Goal: Task Accomplishment & Management: Complete application form

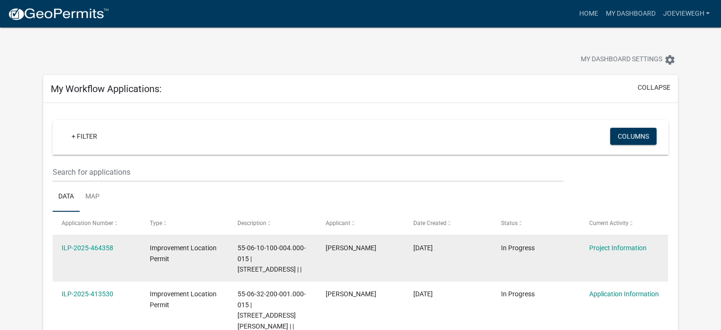
click at [186, 257] on div "Improvement Location Permit" at bounding box center [185, 253] width 70 height 22
click at [100, 242] on div "ILP-2025-464358" at bounding box center [97, 247] width 70 height 11
click at [100, 244] on link "ILP-2025-464358" at bounding box center [88, 248] width 52 height 8
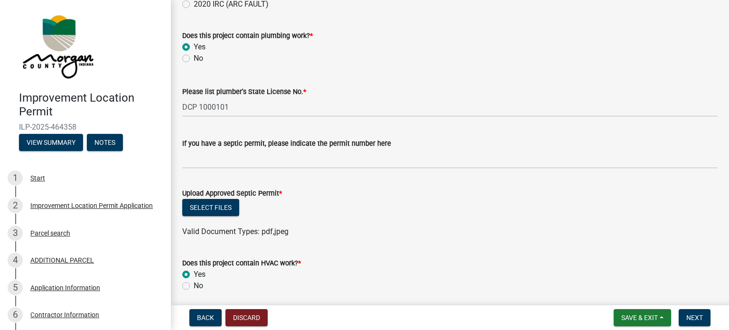
scroll to position [1708, 0]
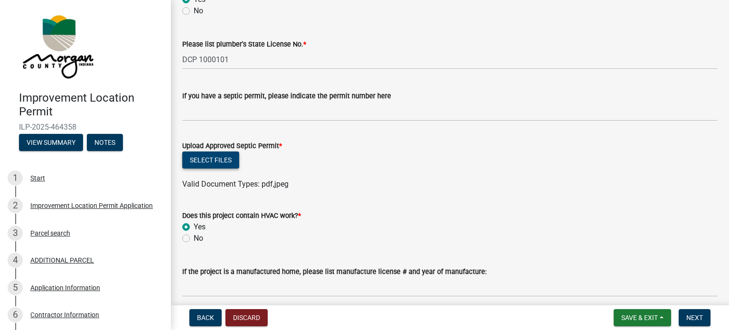
click at [220, 159] on button "Select files" at bounding box center [210, 159] width 57 height 17
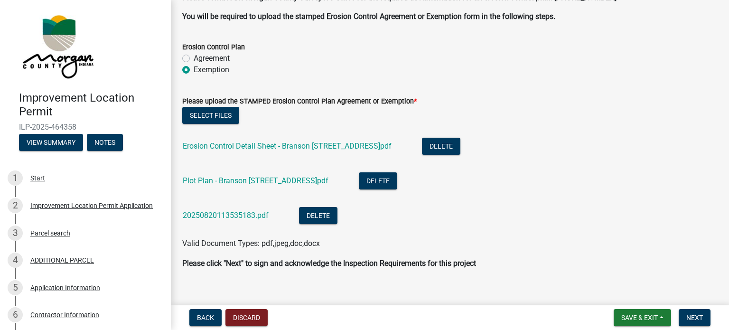
scroll to position [2669, 0]
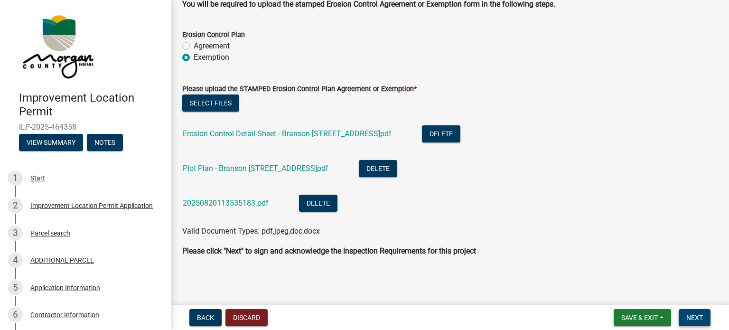
click at [698, 316] on span "Next" at bounding box center [694, 318] width 17 height 8
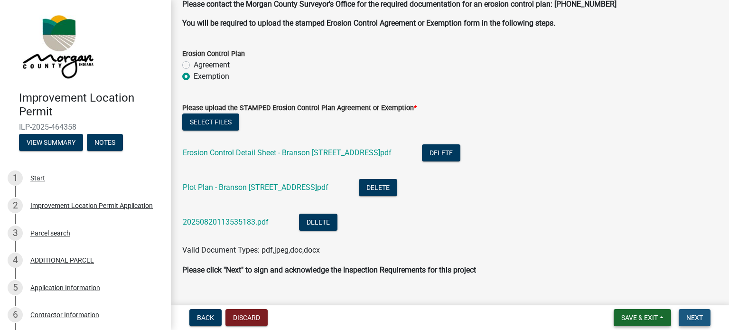
scroll to position [2688, 0]
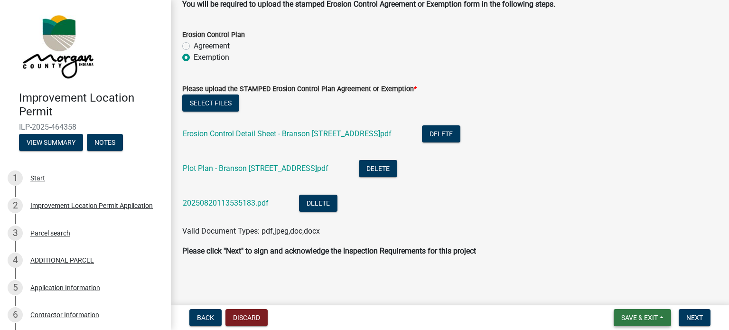
click at [660, 318] on button "Save & Exit" at bounding box center [641, 317] width 57 height 17
click at [619, 269] on button "Save" at bounding box center [633, 270] width 76 height 23
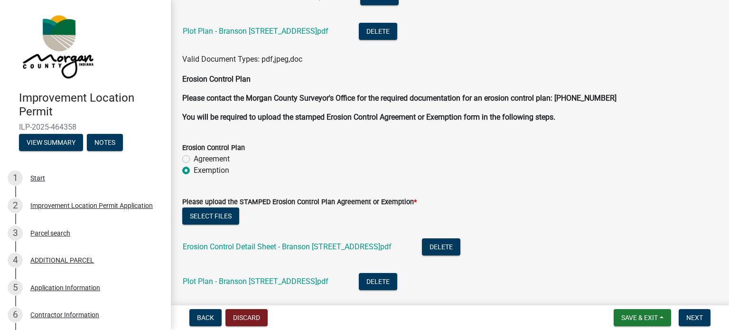
scroll to position [2669, 0]
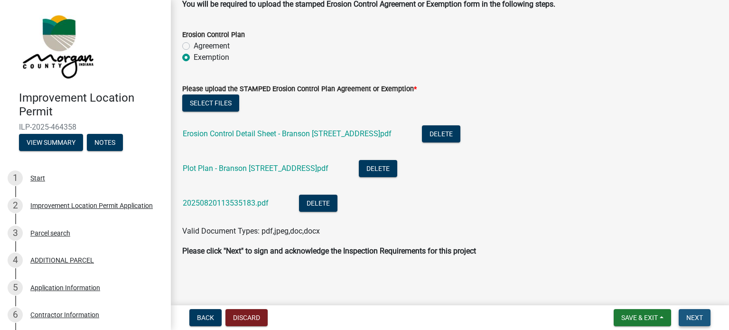
click at [693, 317] on span "Next" at bounding box center [694, 318] width 17 height 8
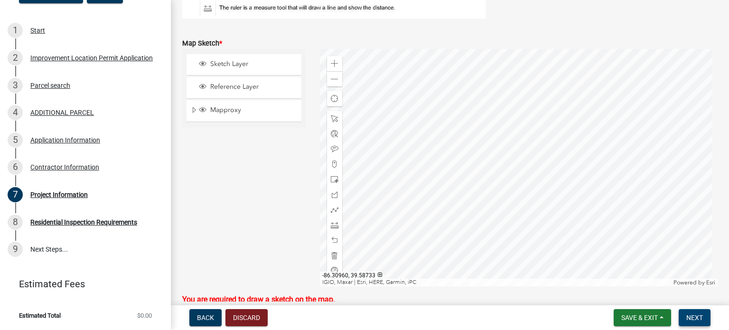
scroll to position [2166, 0]
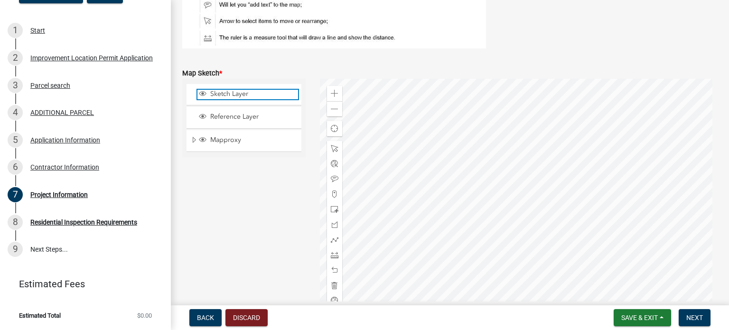
click at [221, 94] on span "Sketch Layer" at bounding box center [253, 94] width 90 height 9
click at [504, 166] on div at bounding box center [519, 197] width 398 height 237
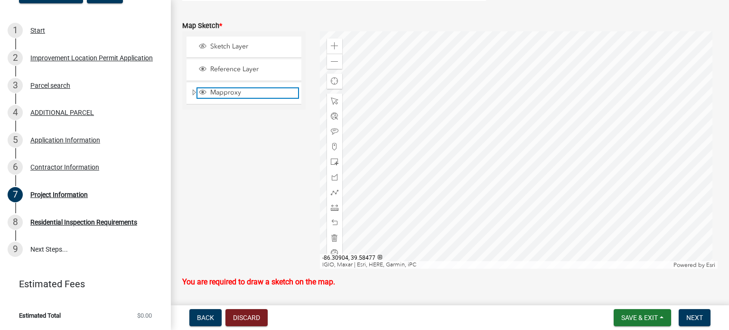
click at [224, 91] on span "Mapproxy" at bounding box center [253, 92] width 90 height 9
click at [334, 130] on span at bounding box center [335, 132] width 8 height 8
click at [502, 134] on div at bounding box center [519, 149] width 398 height 237
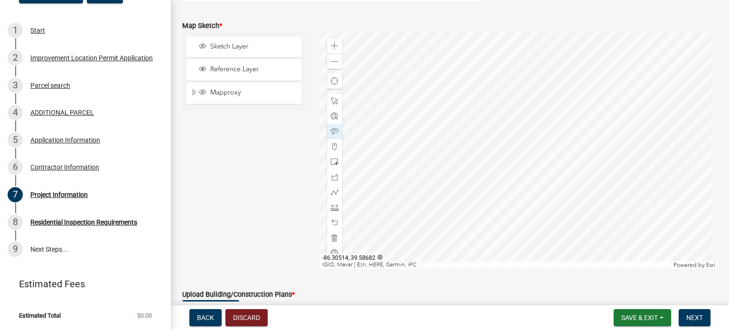
click at [502, 132] on div at bounding box center [519, 149] width 398 height 237
click at [504, 144] on div "Zoom in Zoom out Find my location IGIO, [GEOGRAPHIC_DATA] | [GEOGRAPHIC_DATA], …" at bounding box center [519, 149] width 398 height 237
drag, startPoint x: 334, startPoint y: 132, endPoint x: 359, endPoint y: 137, distance: 25.1
click at [504, 144] on div at bounding box center [519, 149] width 398 height 237
click at [510, 141] on div at bounding box center [519, 149] width 398 height 237
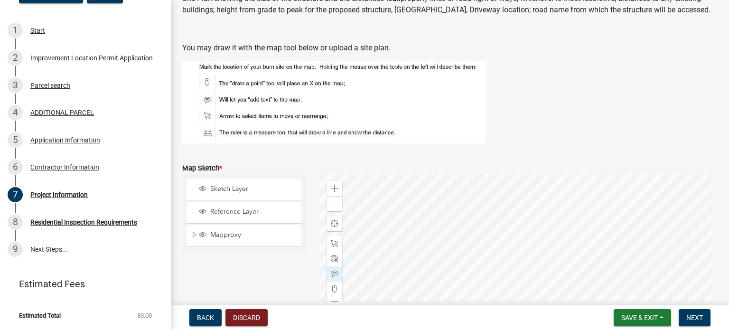
scroll to position [2118, 0]
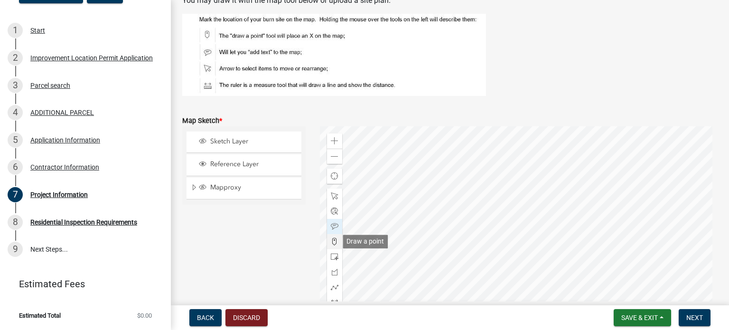
click at [333, 242] on span at bounding box center [335, 242] width 8 height 8
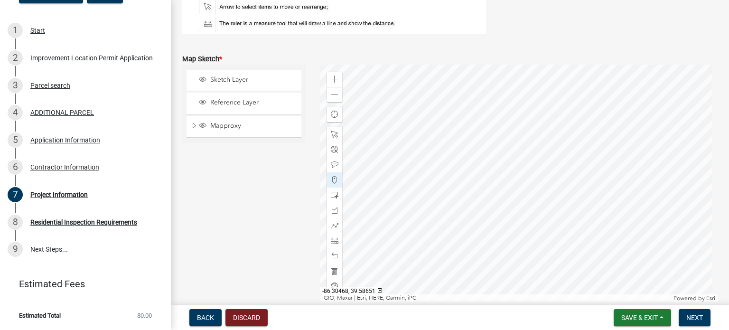
click at [534, 191] on div at bounding box center [519, 183] width 398 height 237
click at [535, 177] on div at bounding box center [519, 183] width 398 height 237
click at [549, 182] on div "Zoom in Zoom out Find my location IGIO, [GEOGRAPHIC_DATA] | [GEOGRAPHIC_DATA], …" at bounding box center [519, 183] width 398 height 237
drag, startPoint x: 332, startPoint y: 179, endPoint x: 359, endPoint y: 184, distance: 26.5
click at [573, 163] on div at bounding box center [519, 183] width 398 height 237
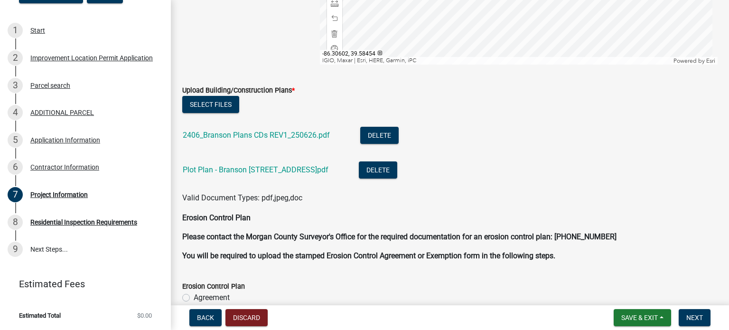
scroll to position [2227, 0]
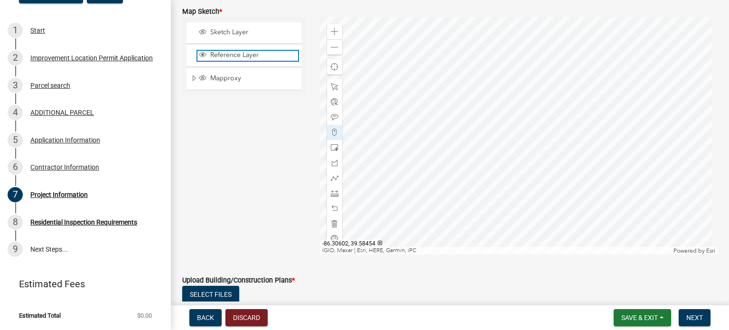
click at [199, 52] on span "Layer List" at bounding box center [203, 55] width 8 height 8
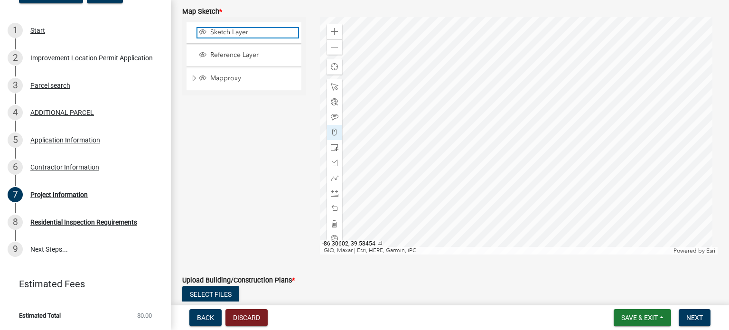
click at [221, 34] on span "Sketch Layer" at bounding box center [253, 32] width 90 height 9
click at [572, 115] on div at bounding box center [519, 135] width 398 height 237
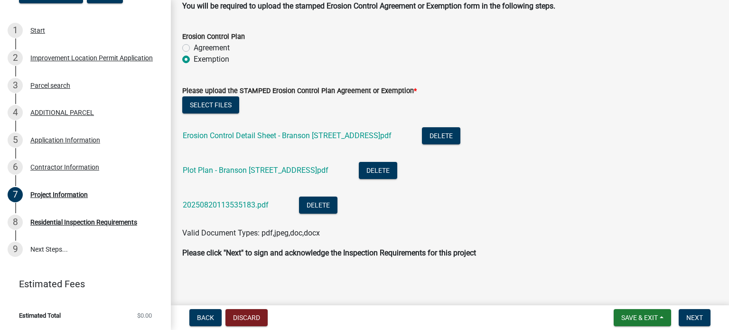
scroll to position [2669, 0]
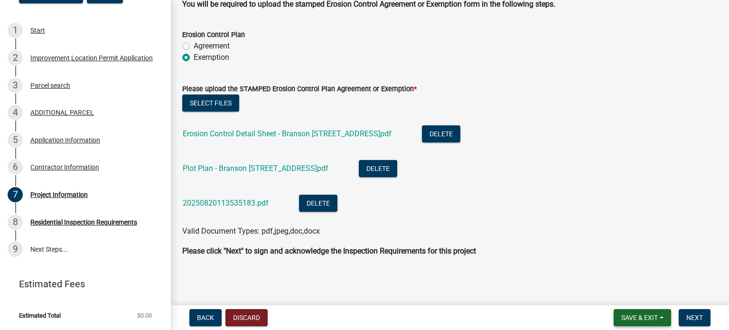
click at [662, 316] on button "Save & Exit" at bounding box center [641, 317] width 57 height 17
click at [626, 270] on button "Save" at bounding box center [633, 270] width 76 height 23
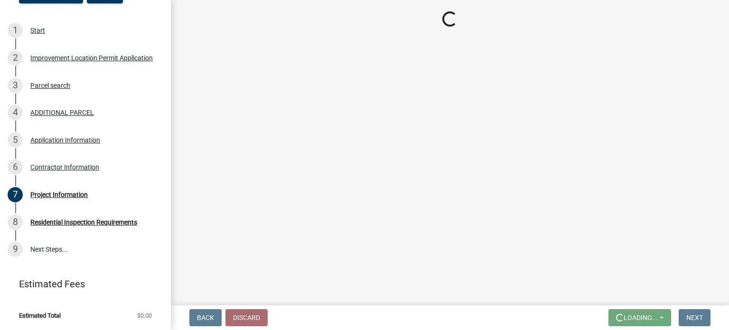
scroll to position [0, 0]
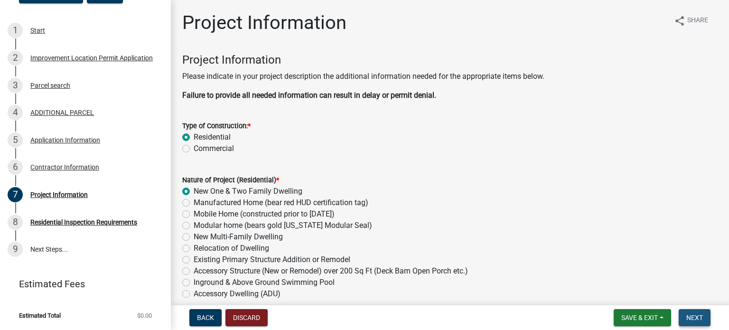
click at [694, 316] on span "Next" at bounding box center [694, 318] width 17 height 8
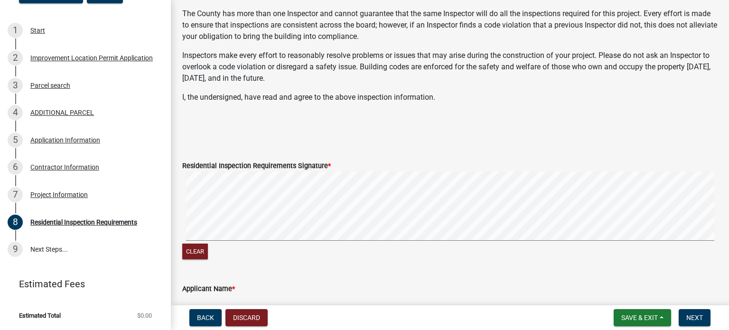
scroll to position [285, 0]
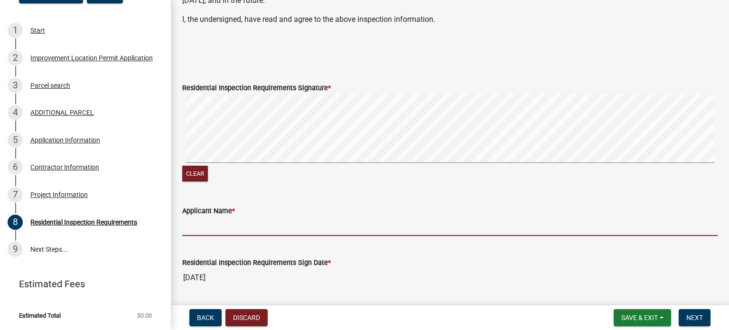
click at [199, 231] on input "Applicant Name *" at bounding box center [449, 225] width 535 height 19
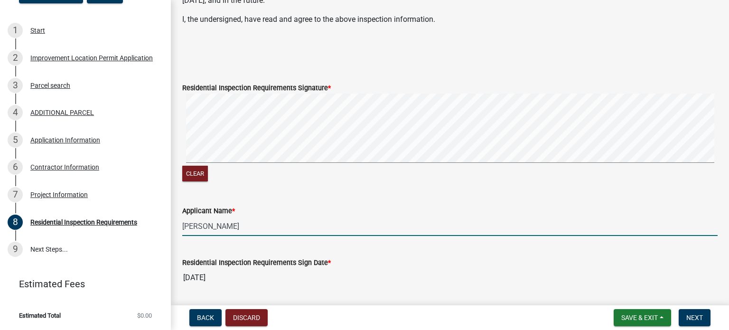
scroll to position [314, 0]
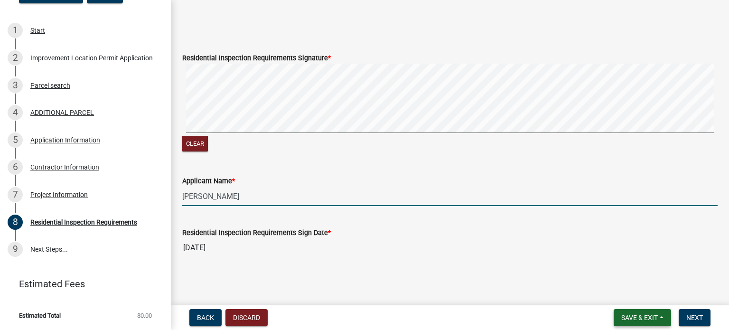
type input "[PERSON_NAME]"
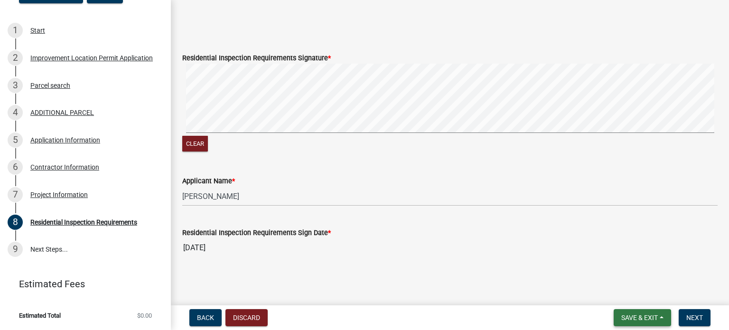
click at [666, 318] on button "Save & Exit" at bounding box center [641, 317] width 57 height 17
click at [626, 269] on button "Save" at bounding box center [633, 270] width 76 height 23
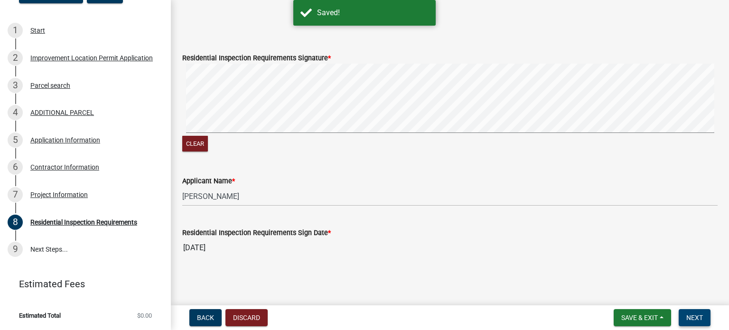
click at [688, 314] on span "Next" at bounding box center [694, 318] width 17 height 8
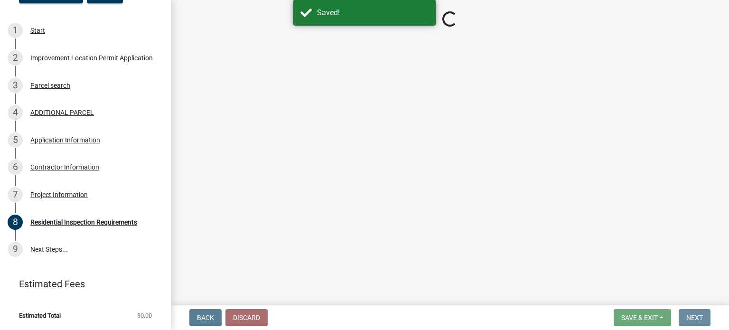
scroll to position [0, 0]
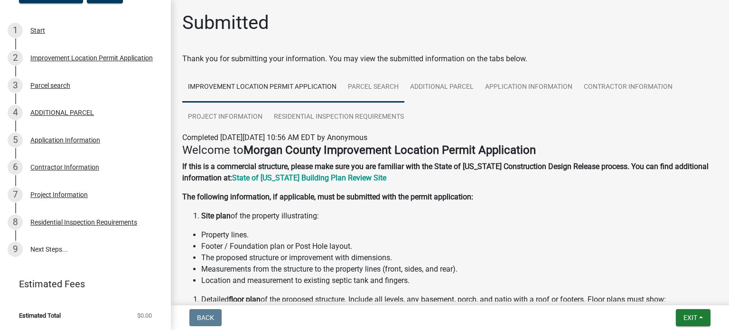
click at [370, 91] on link "Parcel search" at bounding box center [373, 87] width 62 height 30
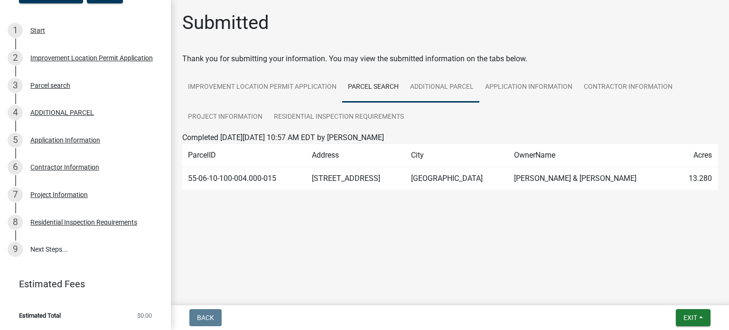
click at [434, 93] on link "ADDITIONAL PARCEL" at bounding box center [441, 87] width 75 height 30
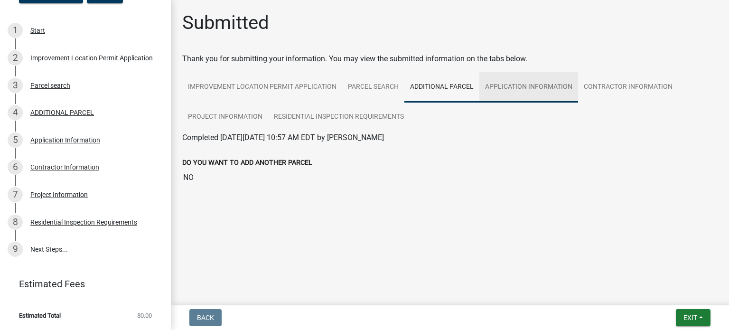
click at [501, 91] on link "Application Information" at bounding box center [528, 87] width 99 height 30
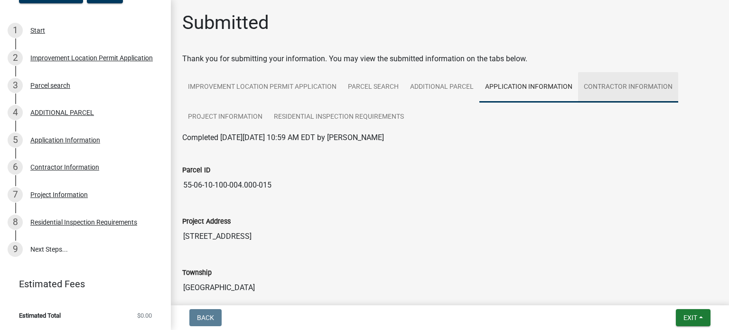
click at [615, 94] on link "Contractor Information" at bounding box center [628, 87] width 100 height 30
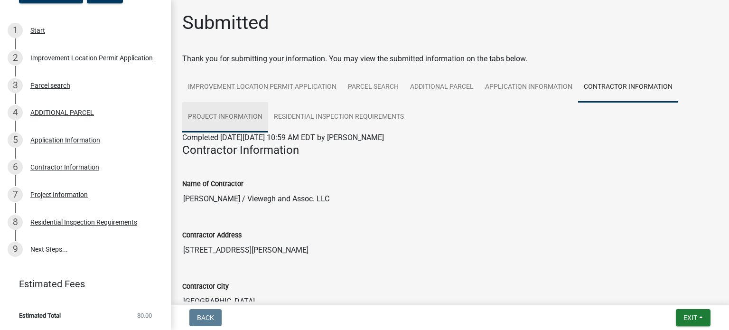
click at [229, 123] on link "Project Information" at bounding box center [225, 117] width 86 height 30
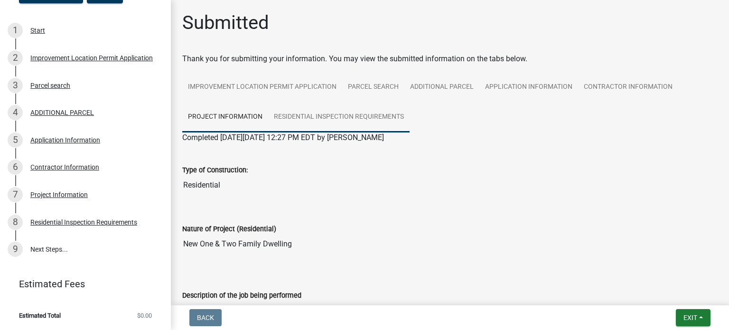
click at [331, 115] on link "Residential Inspection Requirements" at bounding box center [338, 117] width 141 height 30
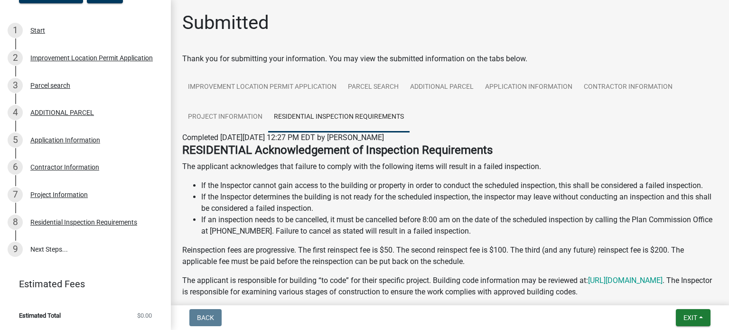
click at [498, 149] on h4 "RESIDENTIAL Acknowledgement of Inspection Requirements" at bounding box center [449, 150] width 535 height 14
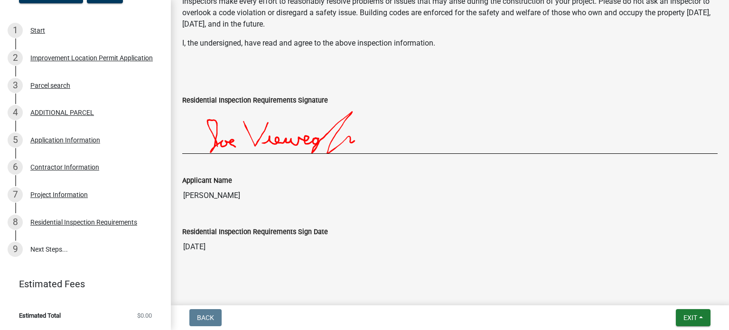
scroll to position [361, 0]
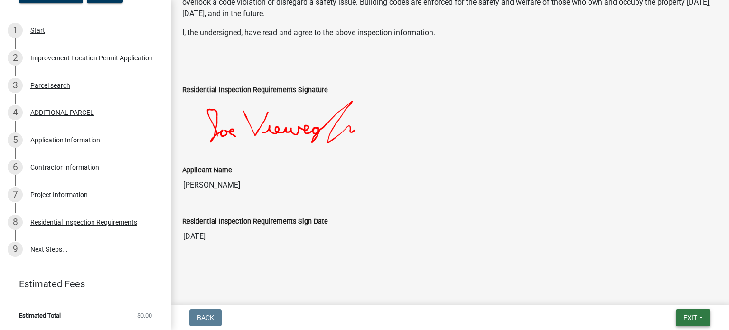
click at [702, 316] on button "Exit" at bounding box center [692, 317] width 35 height 17
click at [655, 268] on button "Save" at bounding box center [673, 270] width 76 height 23
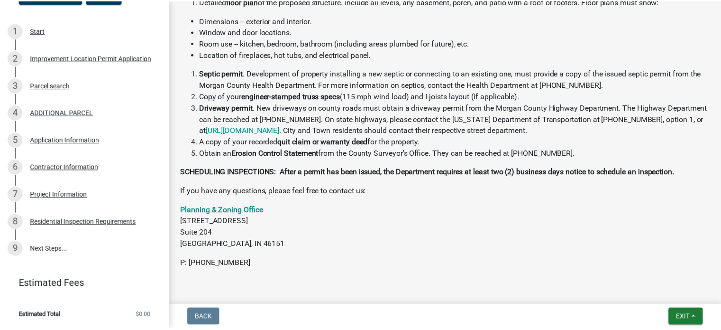
scroll to position [322, 0]
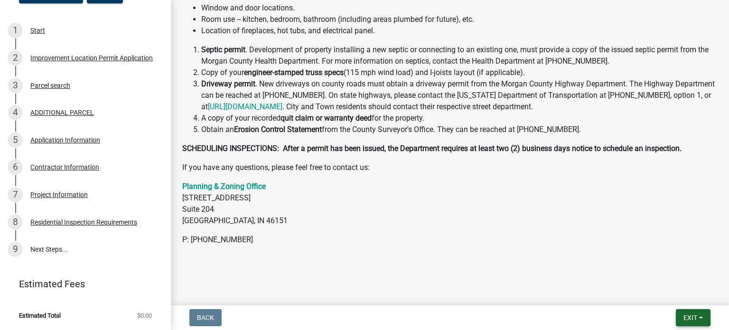
click at [698, 316] on button "Exit" at bounding box center [692, 317] width 35 height 17
click at [668, 296] on button "Save & Exit" at bounding box center [673, 292] width 76 height 23
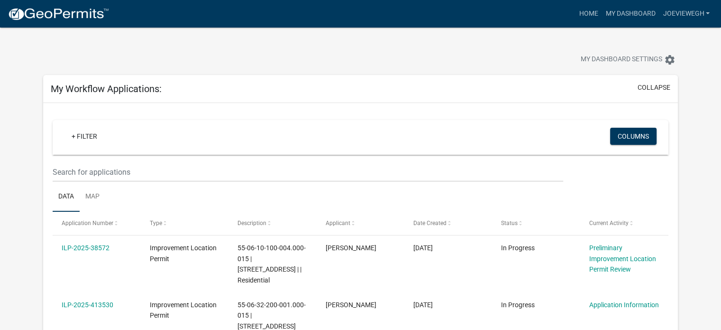
click at [337, 40] on div "My Dashboard Settings settings" at bounding box center [360, 50] width 649 height 44
